Goal: Task Accomplishment & Management: Use online tool/utility

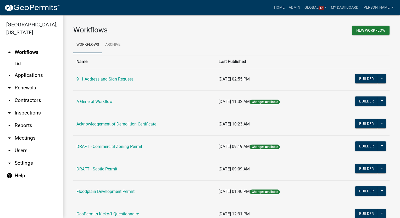
click at [23, 119] on link "arrow_drop_down Reports" at bounding box center [31, 125] width 63 height 13
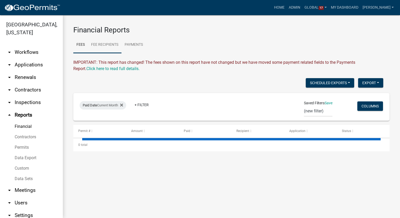
click at [111, 42] on link "Fee Recipients" at bounding box center [105, 45] width 34 height 17
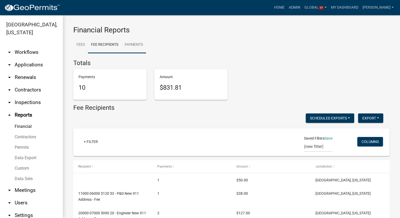
click at [134, 42] on link "Payments" at bounding box center [134, 45] width 25 height 17
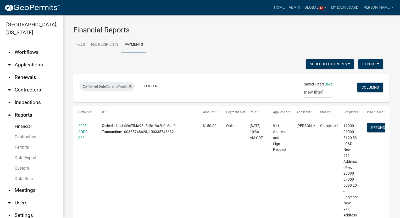
click at [20, 163] on link "Custom" at bounding box center [31, 168] width 63 height 10
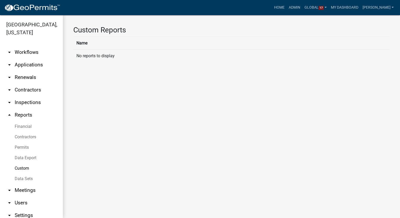
click at [19, 153] on link "Data Export" at bounding box center [31, 158] width 63 height 10
click at [17, 142] on link "Permits" at bounding box center [31, 147] width 63 height 10
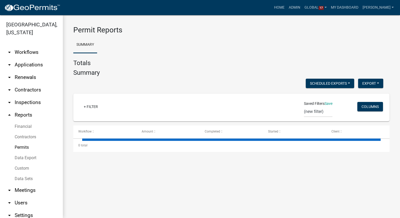
click at [18, 132] on link "Contractors" at bounding box center [31, 137] width 63 height 10
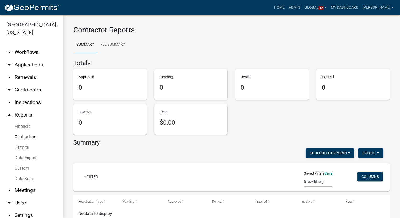
click at [22, 122] on link "Financial" at bounding box center [31, 127] width 63 height 10
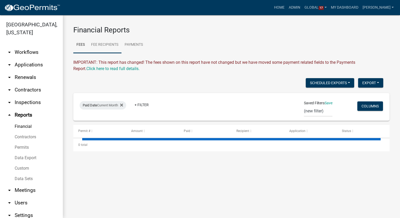
click at [111, 41] on link "Fee Recipients" at bounding box center [105, 45] width 34 height 17
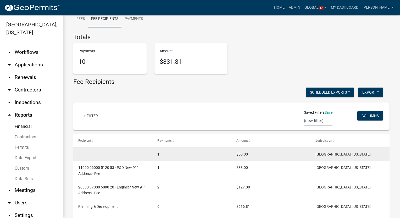
scroll to position [47, 0]
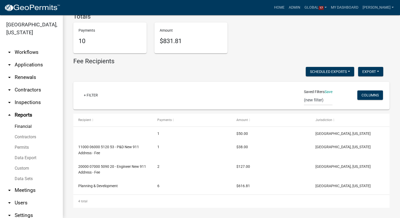
click at [21, 209] on link "arrow_drop_down Settings" at bounding box center [31, 215] width 63 height 13
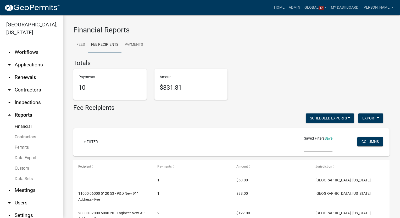
select select "IA"
select select "Central Standard Time"
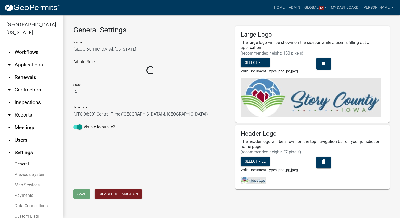
select select "03540cc7-cae6-4ec5-9df4-19164d3ec826"
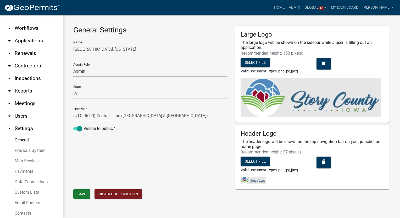
scroll to position [52, 0]
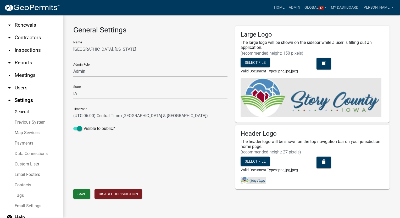
click at [28, 138] on link "Payments" at bounding box center [31, 143] width 63 height 10
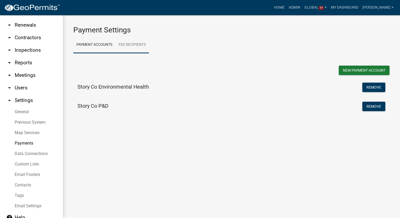
click at [130, 43] on link "Fee Recipients" at bounding box center [132, 45] width 34 height 17
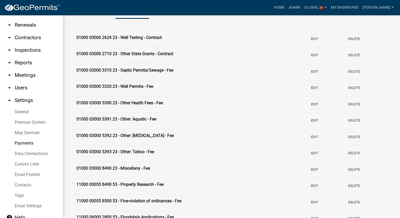
scroll to position [26, 0]
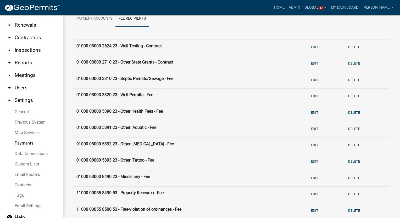
click at [9, 97] on icon "arrow_drop_up" at bounding box center [9, 100] width 6 height 6
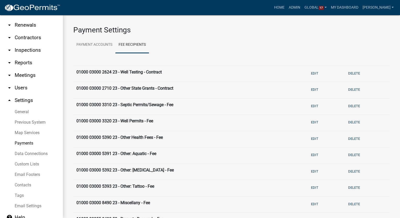
select select "IA"
select select "Central Standard Time"
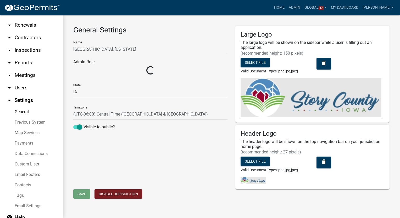
select select "03540cc7-cae6-4ec5-9df4-19164d3ec826"
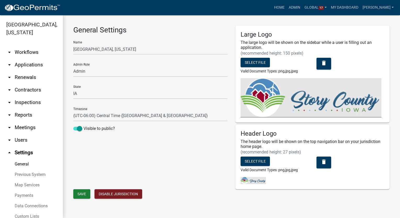
click at [31, 46] on link "arrow_drop_down Workflows" at bounding box center [31, 52] width 63 height 13
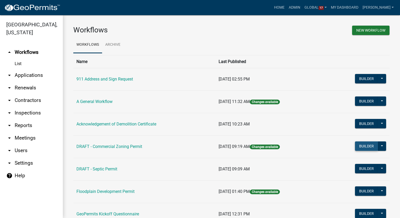
click at [363, 144] on button "Builder" at bounding box center [366, 146] width 23 height 9
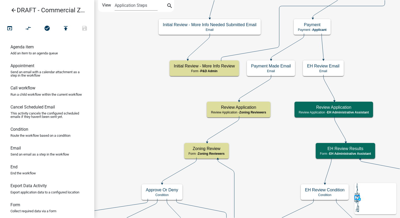
click at [14, 7] on icon "arrow_back" at bounding box center [13, 10] width 6 height 7
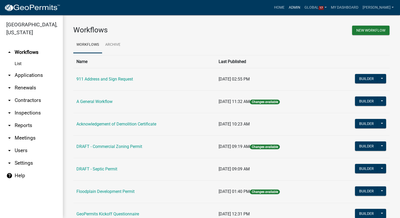
click at [302, 8] on link "Admin" at bounding box center [295, 8] width 16 height 10
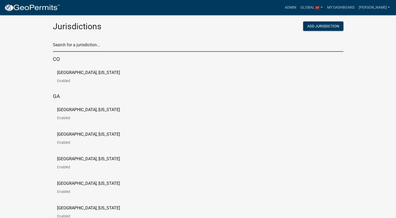
click at [73, 47] on input "text" at bounding box center [198, 46] width 291 height 11
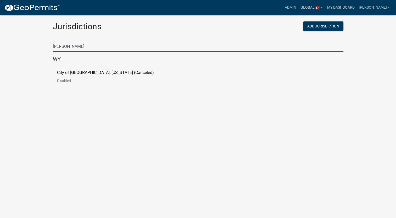
type input "bain"
click at [69, 73] on p "City of Bainbridge, Georgia (Canceled)" at bounding box center [105, 73] width 97 height 4
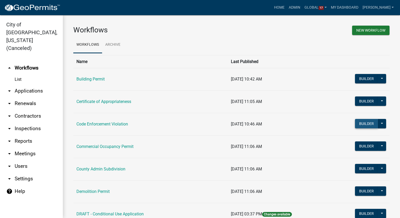
click at [365, 123] on button "Builder" at bounding box center [366, 123] width 23 height 9
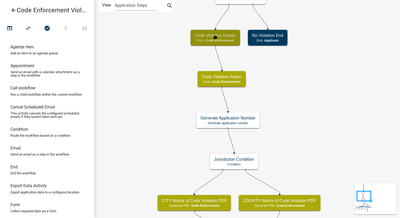
click at [228, 42] on p "Form - Code Enforcement" at bounding box center [215, 41] width 41 height 4
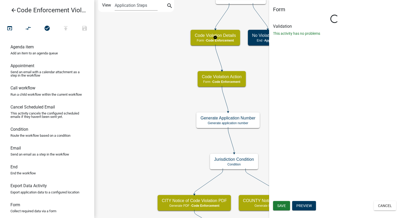
select select "199612D6-29E2-4815-B0AB-29C721A0CAF6"
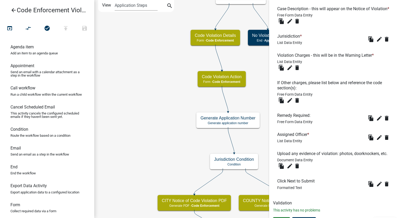
scroll to position [416, 0]
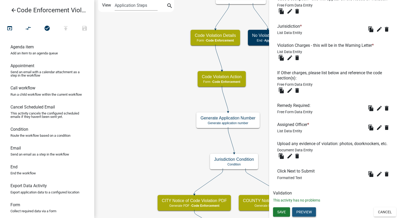
click at [305, 213] on button "Preview" at bounding box center [304, 212] width 24 height 9
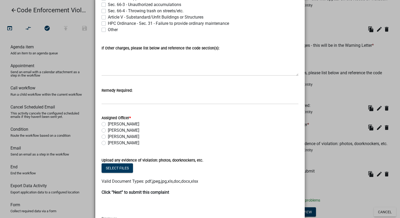
scroll to position [552, 0]
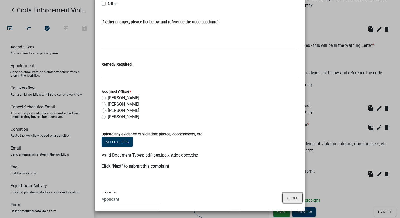
click at [289, 198] on button "Close" at bounding box center [293, 198] width 20 height 10
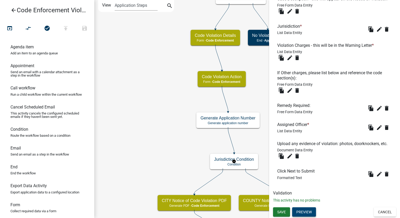
click at [300, 210] on button "Preview" at bounding box center [304, 212] width 24 height 9
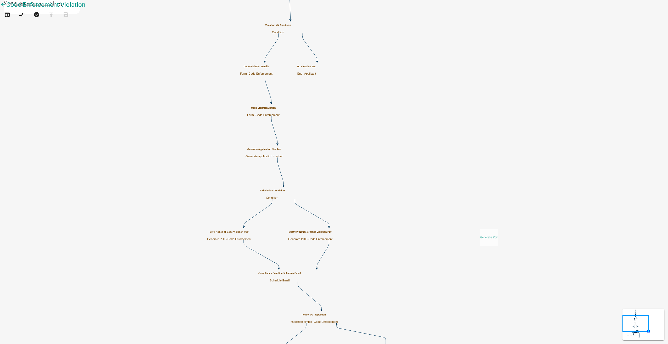
drag, startPoint x: 27, startPoint y: 256, endPoint x: 480, endPoint y: 225, distance: 454.4
click at [480, 26] on div "arrow_back Code Enforcement Violation open_in_browser compare_arrows check_circ…" at bounding box center [334, 13] width 668 height 26
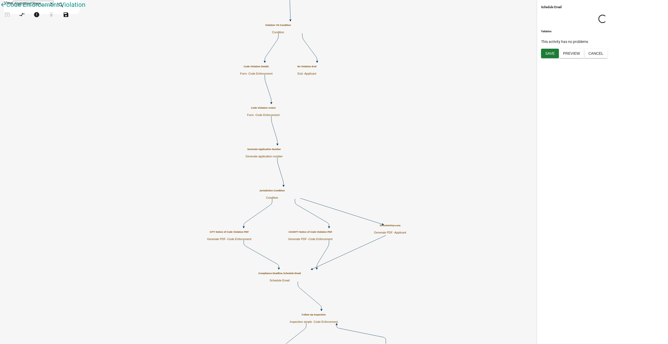
select select "8: 8:00 AM"
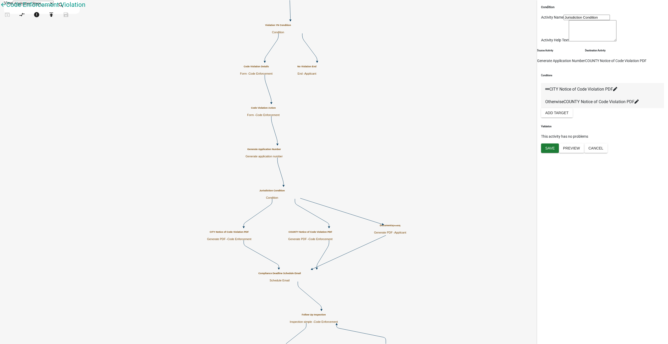
click at [617, 92] on fa-icon at bounding box center [615, 89] width 4 height 5
select select "4: eacdf714-0ab8-4c93-8f5d-f94fcf3f17b2"
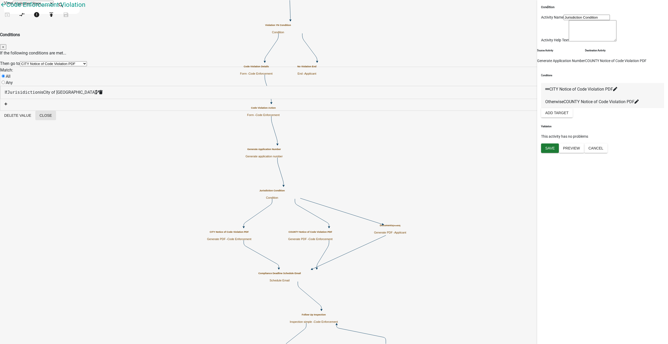
click at [56, 120] on button "Close" at bounding box center [45, 115] width 21 height 9
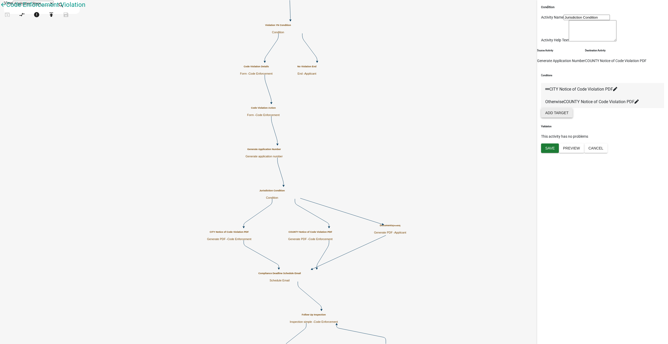
click at [567, 118] on button "Add Target" at bounding box center [557, 112] width 32 height 9
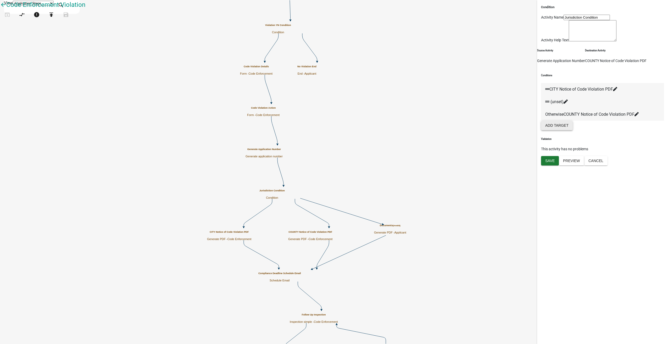
click at [568, 104] on icon at bounding box center [566, 102] width 4 height 4
click at [87, 61] on select "Choose... Start Parcel search Code Violation Details CITY Notice of Code Violat…" at bounding box center [53, 63] width 67 height 5
select select "26: d790d168-5a5d-41fd-85f2-6be4e928e6db"
click at [87, 61] on select "Choose... Start Parcel search Code Violation Details CITY Notice of Code Violat…" at bounding box center [53, 63] width 67 height 5
click at [7, 89] on fa-icon "button" at bounding box center [5, 91] width 3 height 4
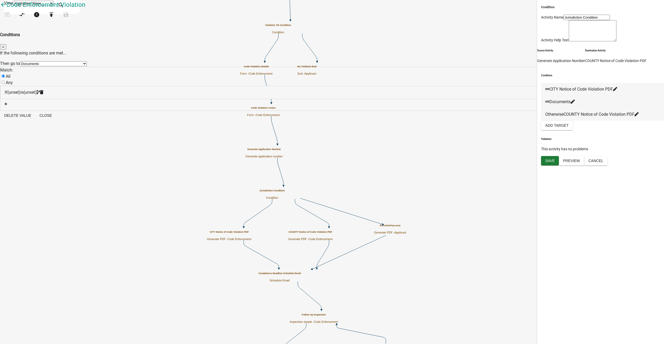
click at [301, 89] on div "If (unset) is (unset)" at bounding box center [334, 92] width 659 height 6
click at [88, 91] on select "Choose... ALL_FEE_RECIPIENTS APPLICATION_ID APPLICATION_NUMBER APPLICATION_STAT…" at bounding box center [45, 89] width 85 height 5
select select "24: Jurisidiction"
click at [88, 87] on select "Choose... ALL_FEE_RECIPIENTS APPLICATION_ID APPLICATION_NUMBER APPLICATION_STAT…" at bounding box center [45, 89] width 85 height 5
click at [54, 100] on select "Choose... City of Bainbridge Decatur County" at bounding box center [27, 102] width 53 height 5
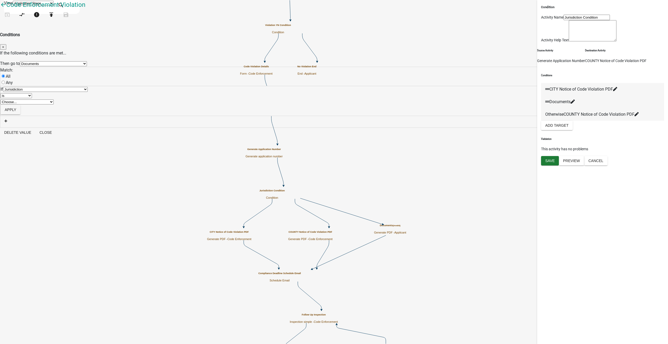
select select "1: City of Bainbridge"
click at [54, 100] on select "Choose... City of Bainbridge Decatur County" at bounding box center [27, 102] width 53 height 5
click at [20, 107] on button "Apply" at bounding box center [11, 109] width 20 height 9
click at [56, 120] on button "Close" at bounding box center [45, 115] width 21 height 9
click at [555, 165] on button "Save" at bounding box center [550, 160] width 18 height 9
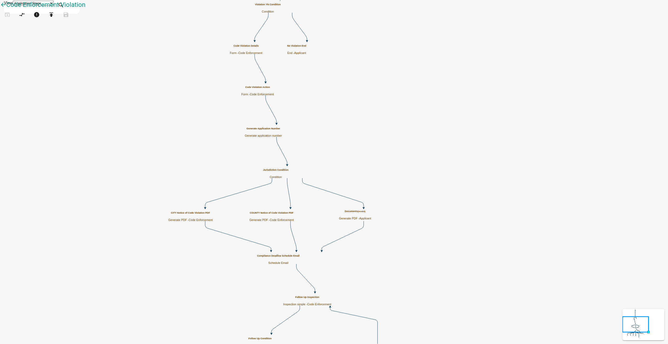
click at [366, 213] on small "(invalid)" at bounding box center [362, 211] width 8 height 2
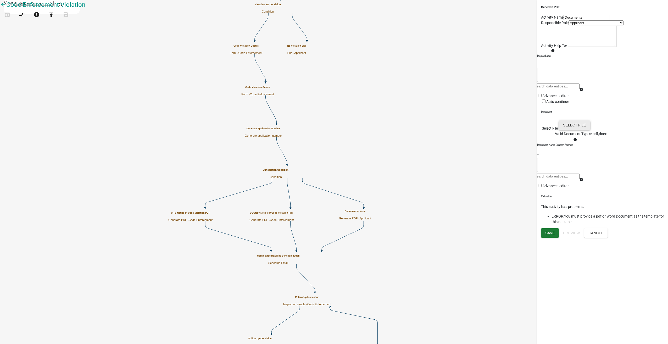
click at [590, 130] on button "Select file" at bounding box center [574, 124] width 31 height 9
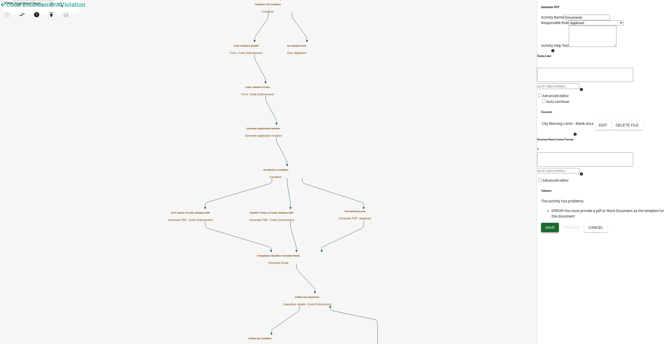
click at [546, 230] on span "Save" at bounding box center [549, 227] width 9 height 4
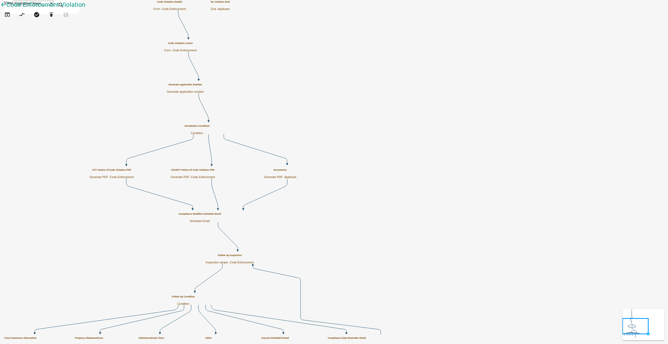
click at [296, 176] on span "Applicant" at bounding box center [291, 176] width 12 height 3
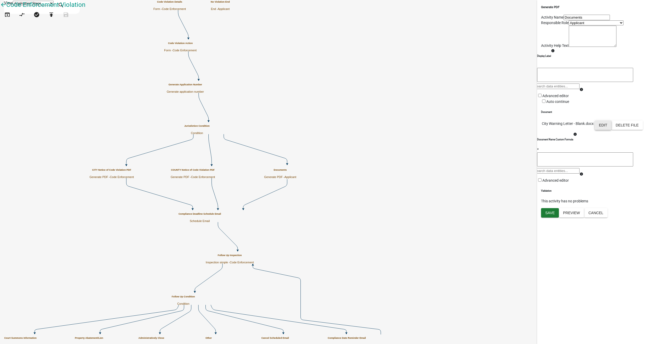
click at [612, 130] on button "Edit" at bounding box center [603, 124] width 17 height 9
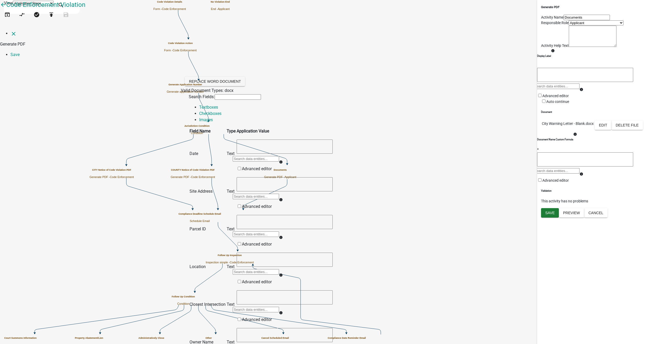
click at [279, 156] on input "text" at bounding box center [256, 158] width 46 height 5
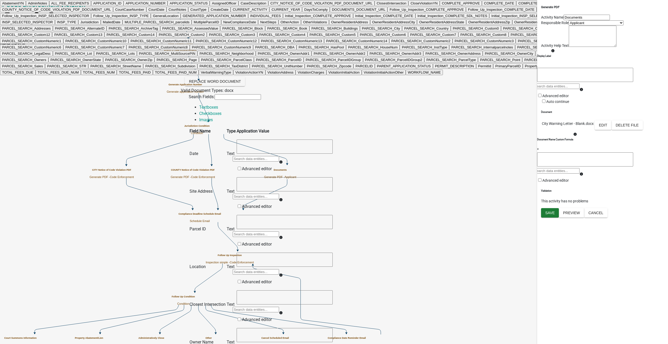
scroll to position [157, 0]
click at [231, 12] on button "CreateDate" at bounding box center [220, 9] width 22 height 5
type textarea "CreateDate"
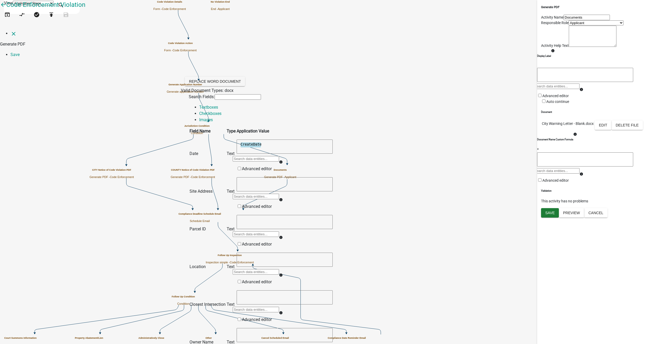
scroll to position [26, 0]
click at [279, 194] on input "text" at bounding box center [256, 196] width 46 height 5
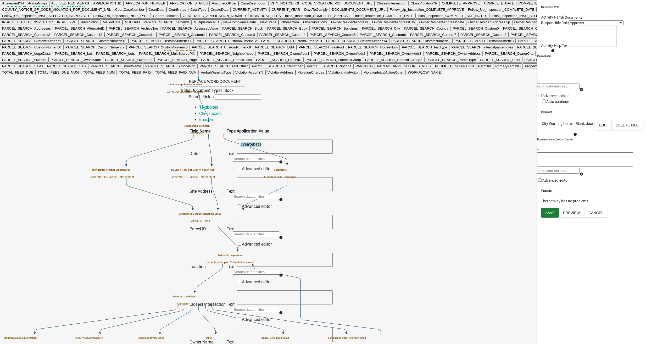
scroll to position [288, 0]
click at [181, 19] on button "GeneralLocation" at bounding box center [166, 15] width 30 height 5
type textarea "GeneralLocation"
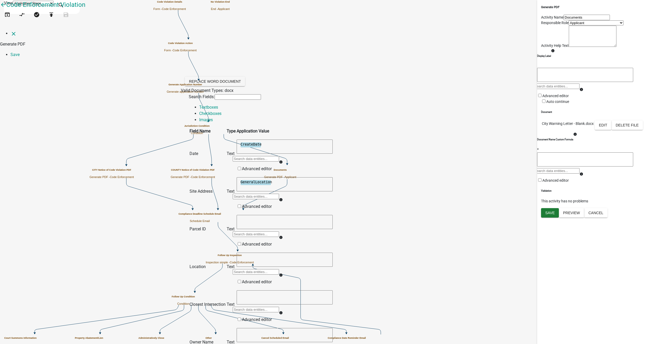
scroll to position [105, 0]
click at [318, 253] on textarea at bounding box center [285, 260] width 96 height 14
click at [279, 269] on input "text" at bounding box center [256, 271] width 46 height 5
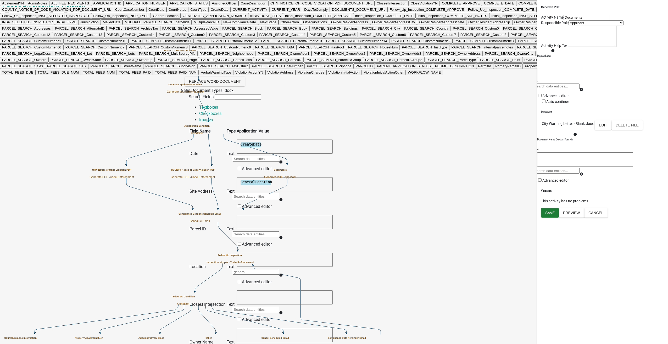
type input "general"
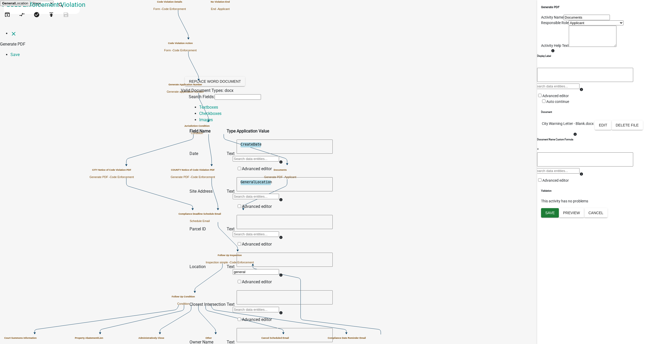
click at [28, 5] on ngb-highlight "General Location" at bounding box center [15, 3] width 26 height 4
type textarea "GeneralLocation"
click at [332, 177] on textarea "GeneralLocation" at bounding box center [285, 184] width 96 height 14
click at [279, 194] on input "text" at bounding box center [256, 196] width 46 height 5
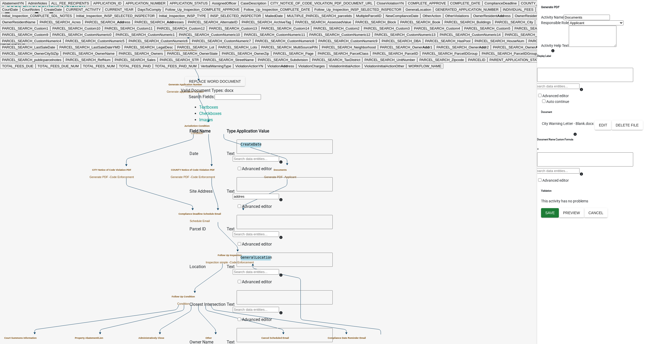
type input "address"
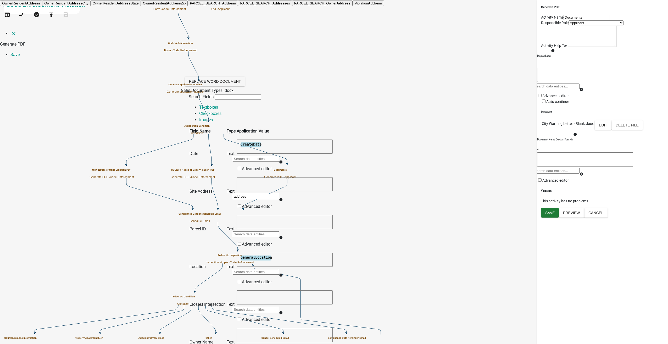
click at [353, 6] on button "Violation Address" at bounding box center [368, 3] width 31 height 5
type textarea "ViolationAddress"
click at [279, 307] on input "text" at bounding box center [256, 309] width 46 height 5
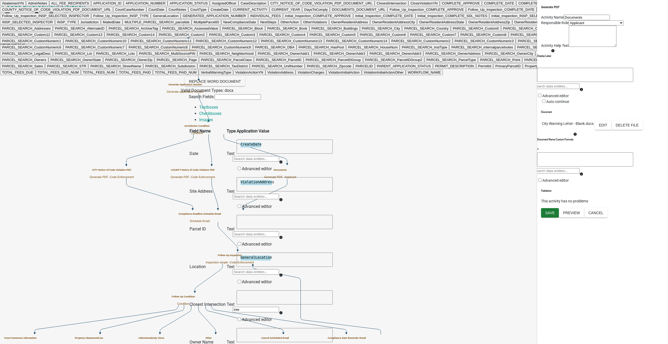
type input "inter"
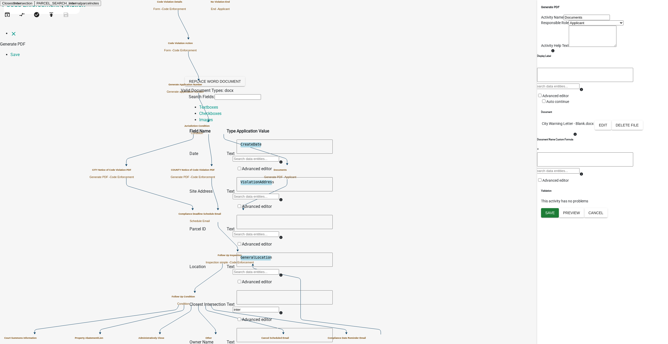
click at [21, 5] on span "Inter" at bounding box center [18, 3] width 8 height 4
type textarea "ClosestIntersection"
click at [279, 344] on input "text" at bounding box center [256, 347] width 46 height 5
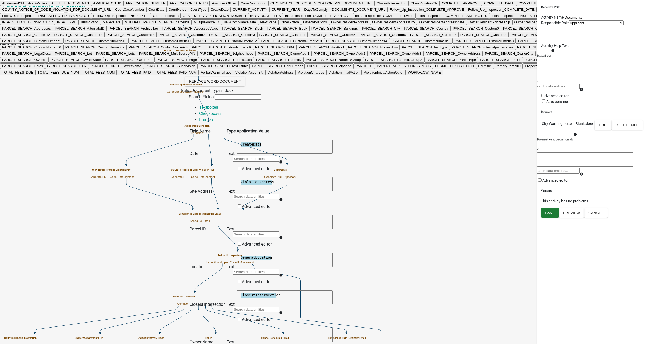
type input "owner"
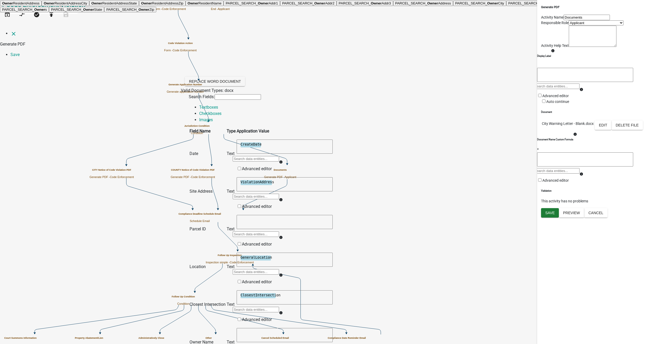
click at [224, 6] on button "Owner ResidentName" at bounding box center [205, 3] width 38 height 5
type textarea "OwnerResidentName"
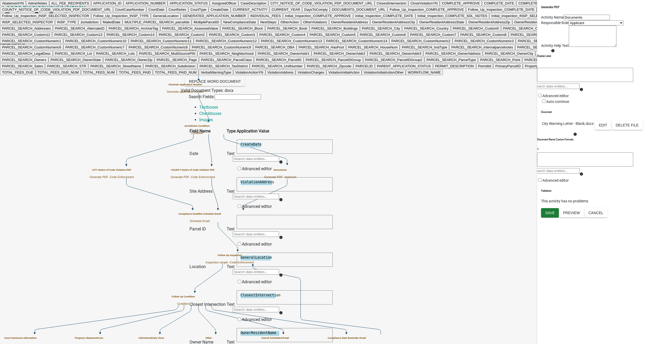
type input "owner"
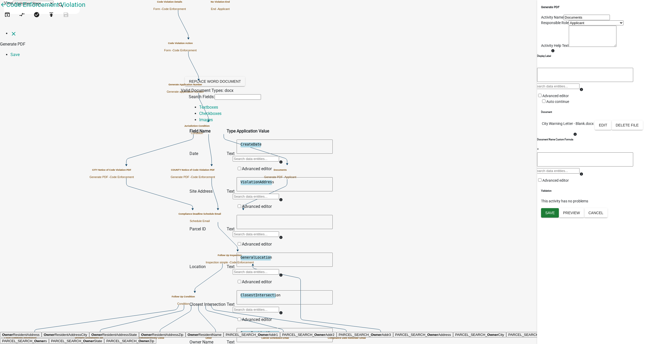
click at [40, 333] on ngb-highlight "Owner ResidentAddress" at bounding box center [20, 335] width 37 height 4
type textarea "OwnerResidentAddress"
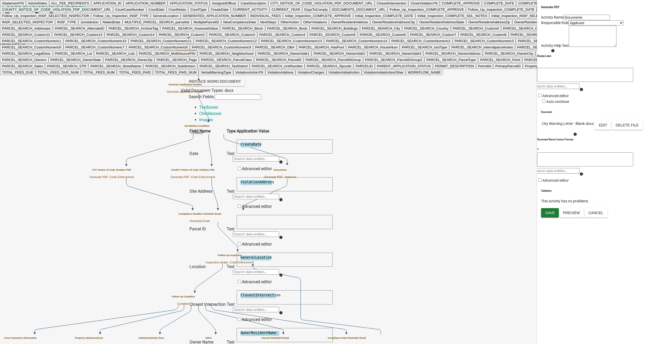
type input "Case"
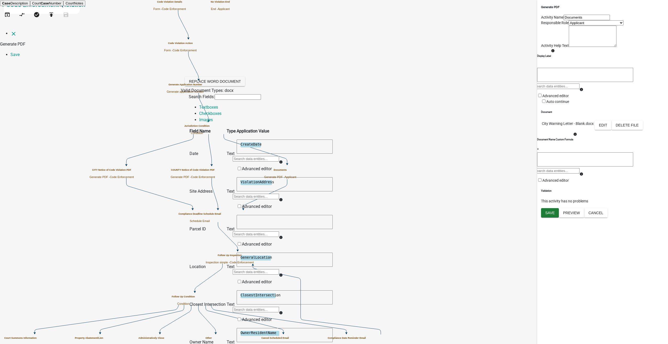
click at [10, 5] on span "Case" at bounding box center [6, 3] width 8 height 4
type textarea "CaseDescription"
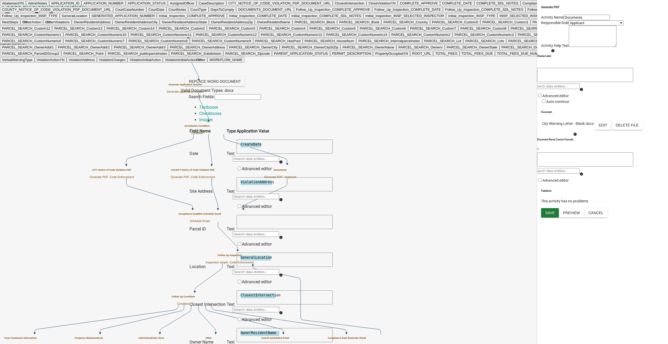
type input "Other"
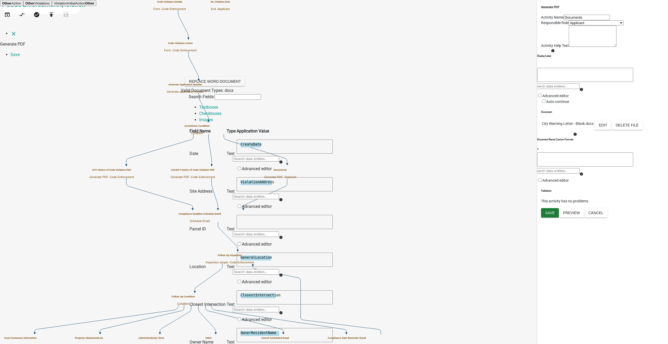
click at [12, 5] on span "Other" at bounding box center [6, 3] width 9 height 4
type textarea "OtherAction"
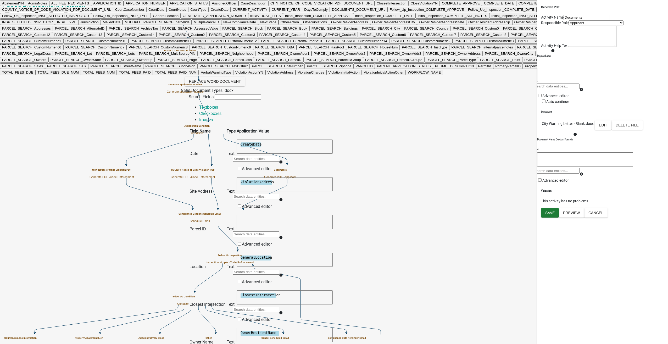
type input "Remedy"
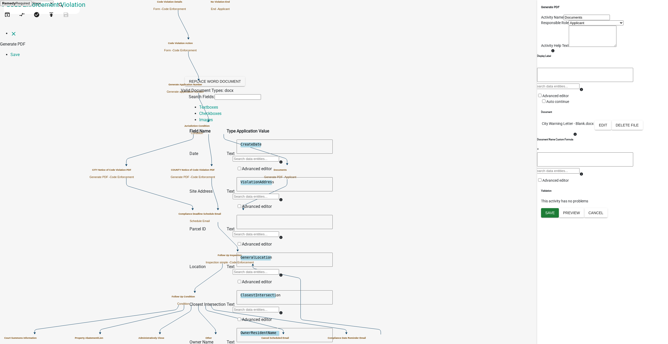
click at [16, 5] on span "Remedy" at bounding box center [9, 3] width 14 height 4
type textarea "RemedyRequired"
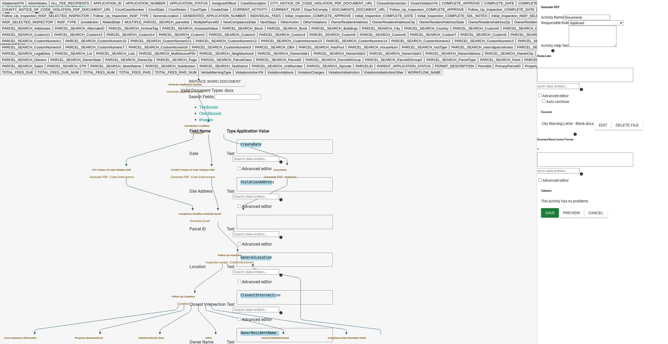
type input "Dead"
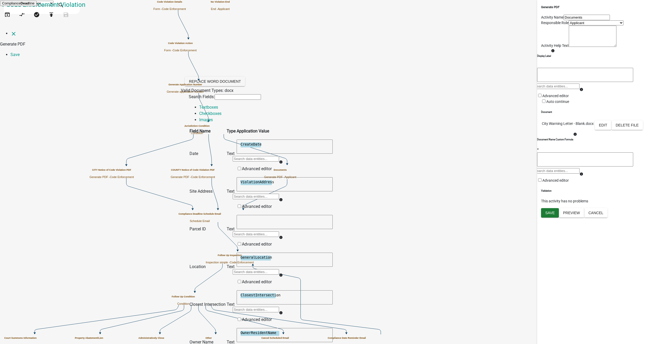
click at [35, 5] on ngb-highlight "Compliance Dead line" at bounding box center [18, 3] width 32 height 4
type textarea "ComplianceDeadline"
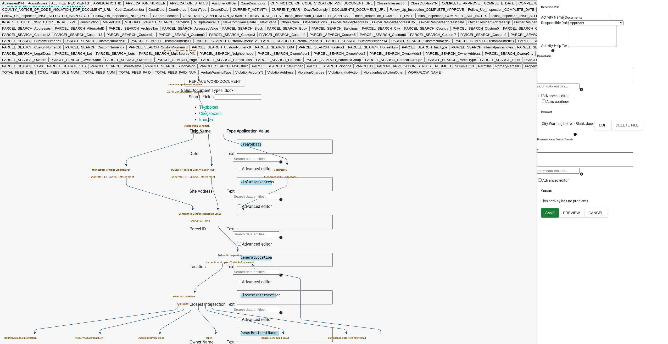
type input "remedy"
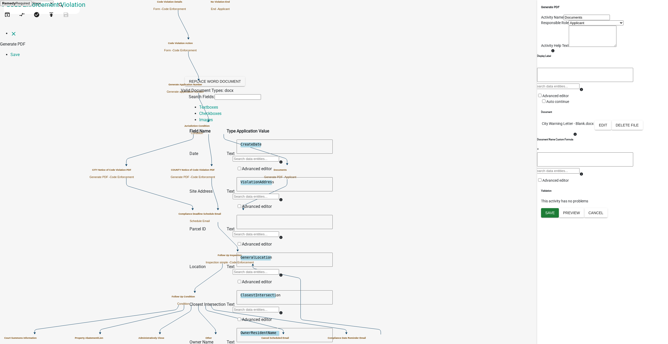
click at [16, 5] on span "Remedy" at bounding box center [9, 3] width 14 height 4
type textarea "RemedyRequired"
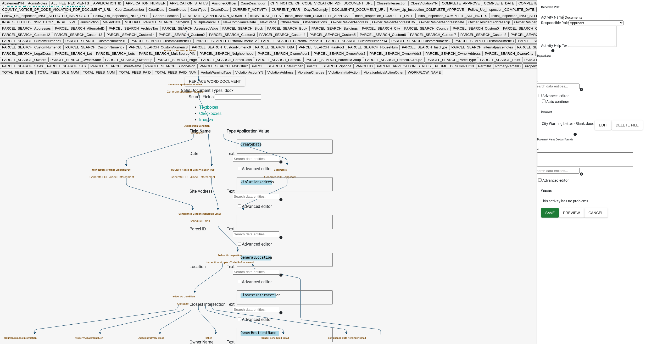
type input "other"
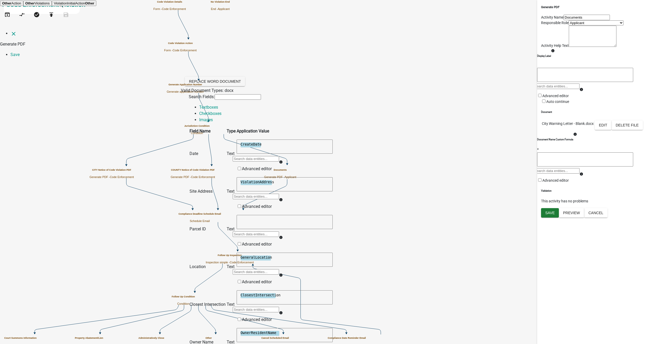
click at [23, 6] on button "Other Action" at bounding box center [11, 3] width 23 height 5
type textarea "OtherAction"
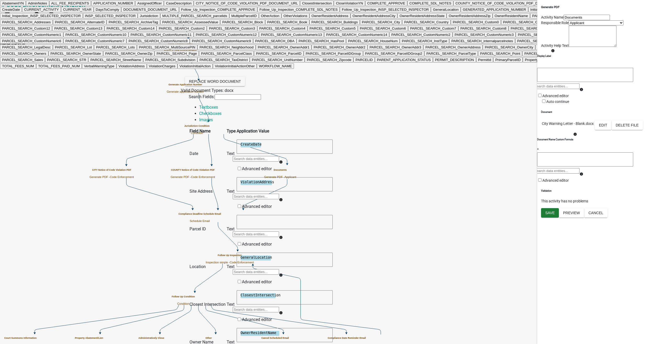
type input "remedy"
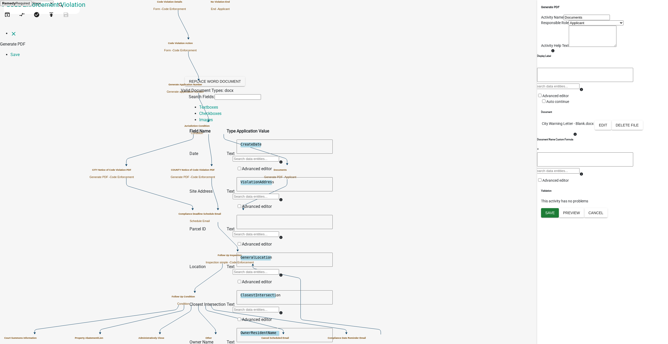
click at [16, 5] on span "Remedy" at bounding box center [9, 3] width 14 height 4
type textarea "RemedyRequired"
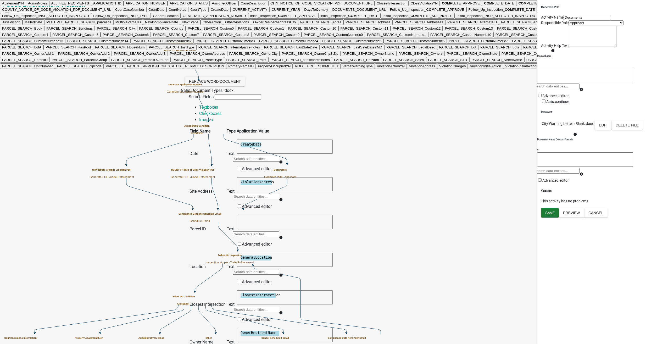
type input "compli"
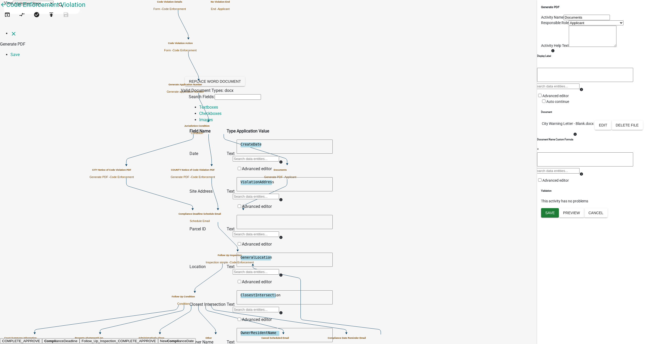
click at [56, 339] on span "Compli" at bounding box center [50, 341] width 12 height 4
type textarea "ComplianceDeadline"
click at [222, 111] on link "Checkboxes" at bounding box center [210, 113] width 22 height 5
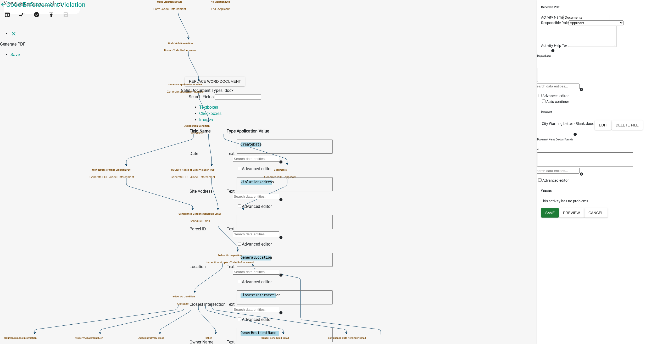
select select "130: ViolationCharges"
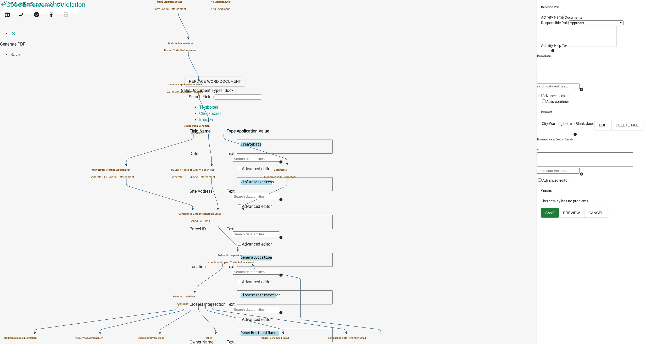
select select "6: ~"
select select "10: Sec. 50-1 - Premises to be kept in sanitary co"
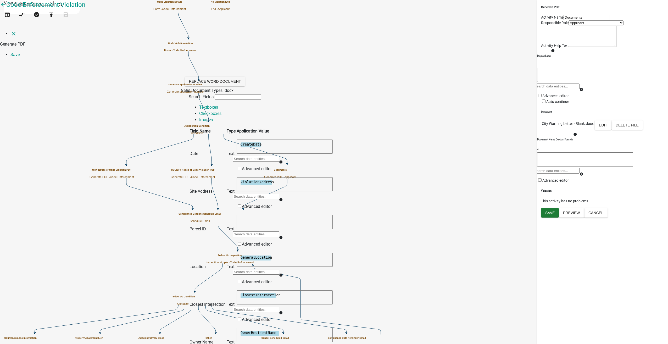
click at [20, 52] on link "Save" at bounding box center [14, 54] width 9 height 5
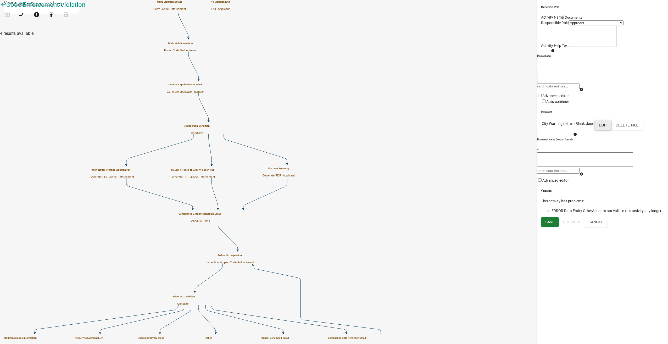
click at [612, 130] on button "Edit" at bounding box center [603, 124] width 17 height 9
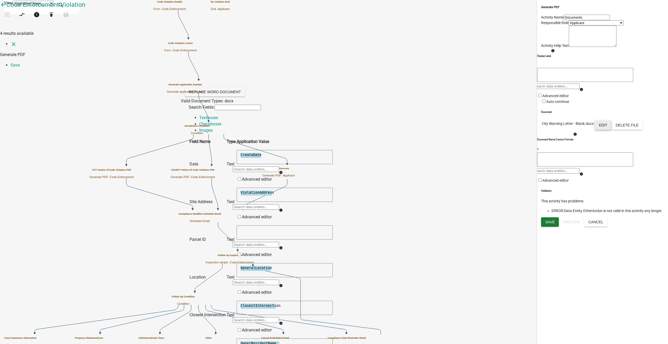
scroll to position [52, 0]
click at [279, 242] on input "text" at bounding box center [256, 244] width 46 height 5
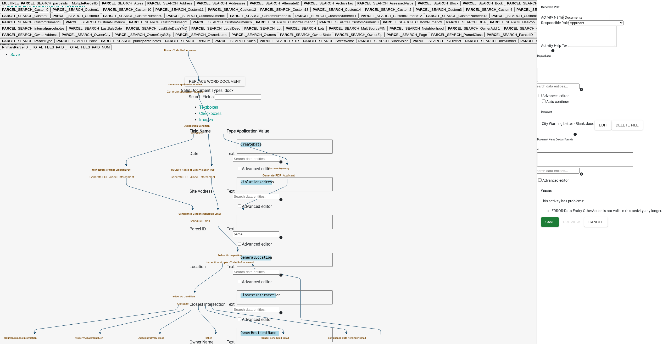
type input "parcel"
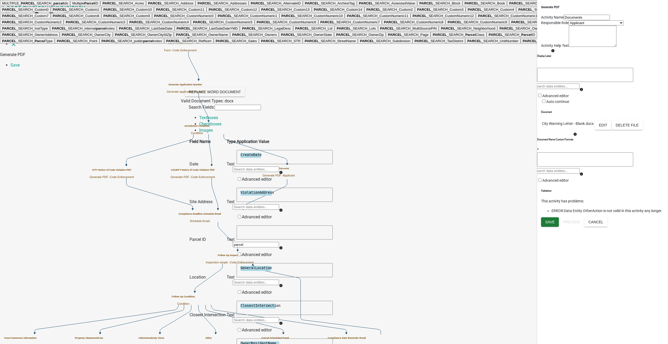
scroll to position [916, 0]
click at [594, 43] on ngb-highlight "Primary Parcel ID" at bounding box center [607, 41] width 26 height 4
type textarea "PrimaryParcelID"
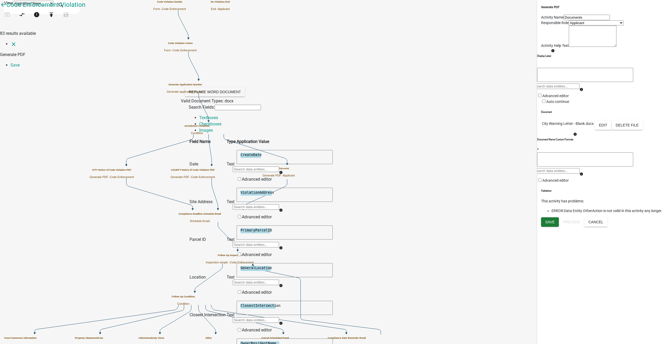
scroll to position [268, 0]
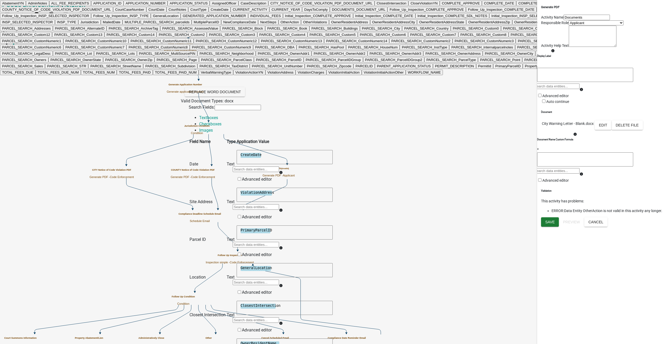
scroll to position [320, 0]
type input "violation"
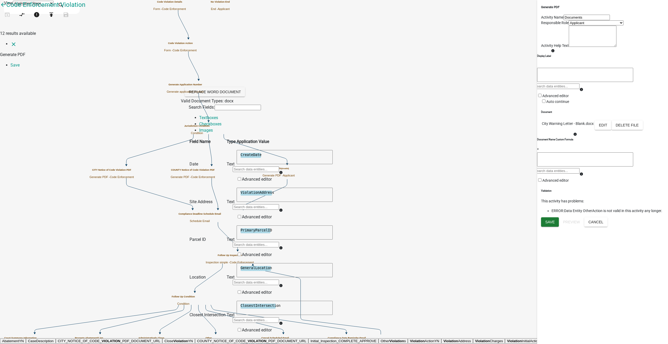
click at [390, 339] on span "Violation" at bounding box center [397, 341] width 15 height 4
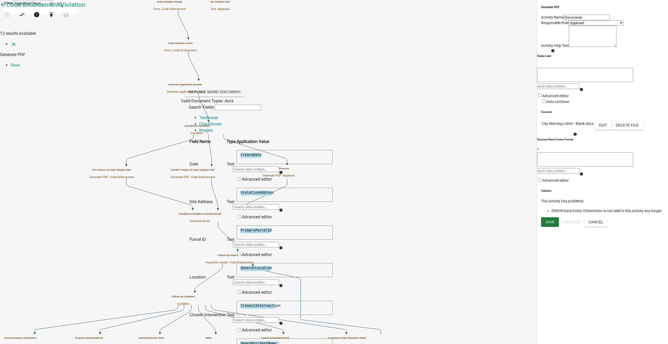
type textarea "OtherViolations"
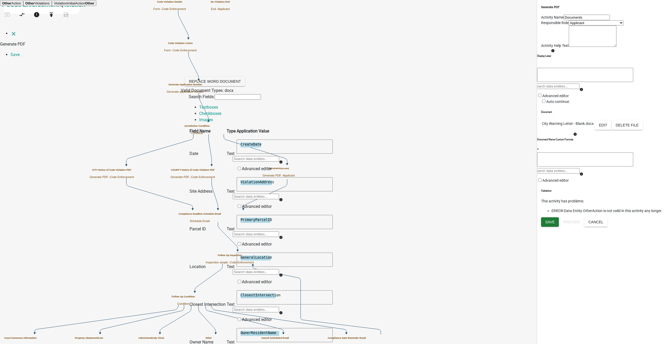
type input "othervi"
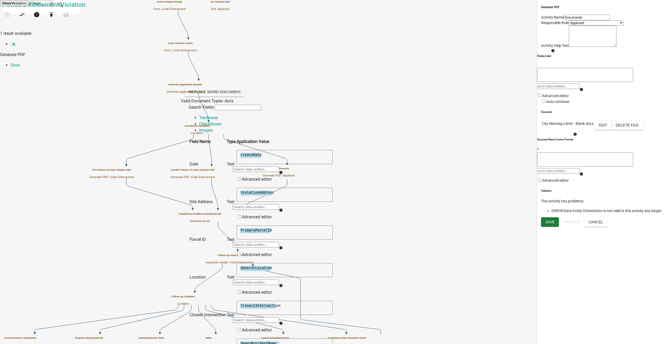
click at [27, 5] on ngb-highlight "OtherVi olations" at bounding box center [14, 3] width 25 height 4
type textarea "OtherViolations"
click at [20, 63] on link "Save" at bounding box center [14, 65] width 9 height 5
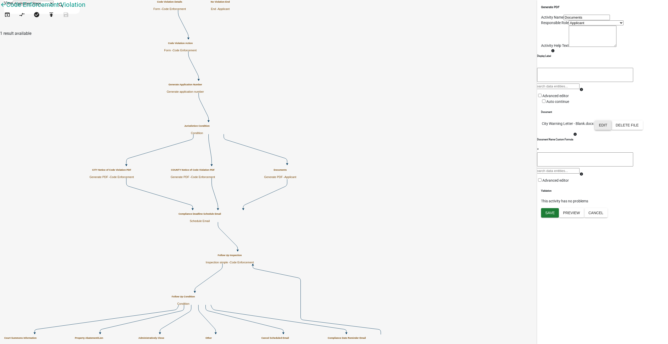
click at [612, 130] on button "Edit" at bounding box center [603, 124] width 17 height 9
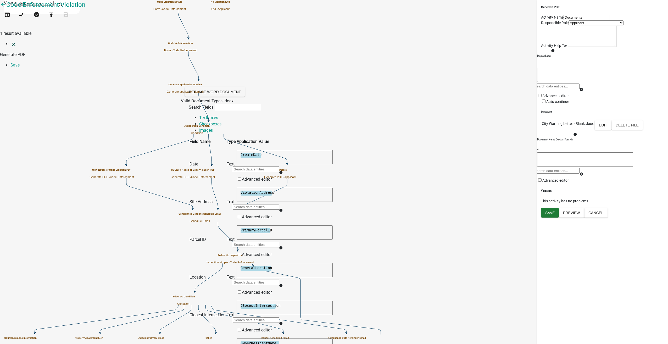
click at [10, 41] on icon "close" at bounding box center [13, 44] width 6 height 6
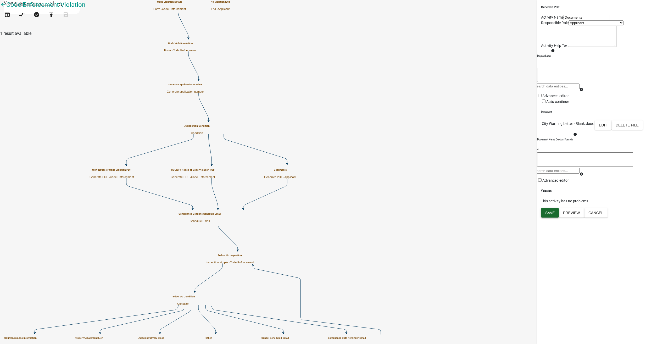
click at [552, 218] on button "Save" at bounding box center [550, 212] width 18 height 9
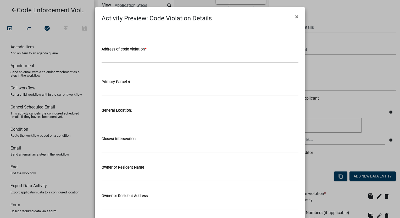
select select "199612D6-29E2-4815-B0AB-29C721A0CAF6"
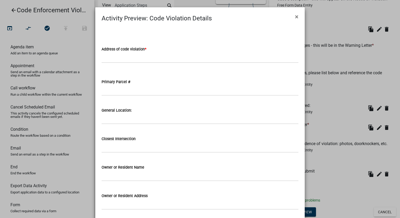
scroll to position [552, 0]
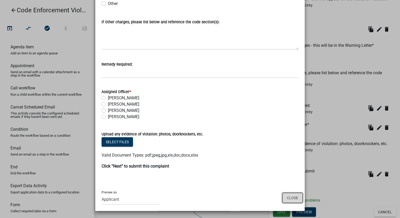
click at [289, 199] on button "Close" at bounding box center [293, 198] width 20 height 10
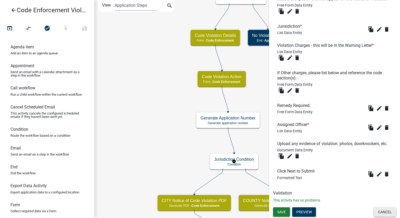
click at [376, 211] on button "Cancel" at bounding box center [385, 212] width 22 height 9
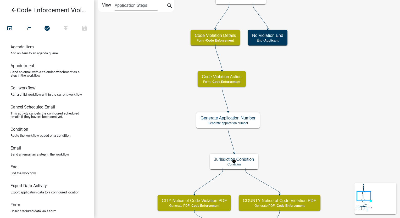
scroll to position [0, 0]
click at [15, 11] on icon "arrow_back" at bounding box center [13, 10] width 6 height 7
